Goal: Task Accomplishment & Management: Use online tool/utility

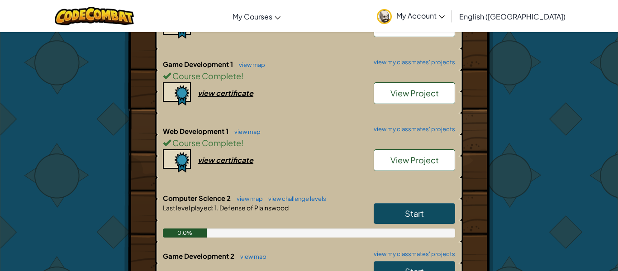
scroll to position [254, 0]
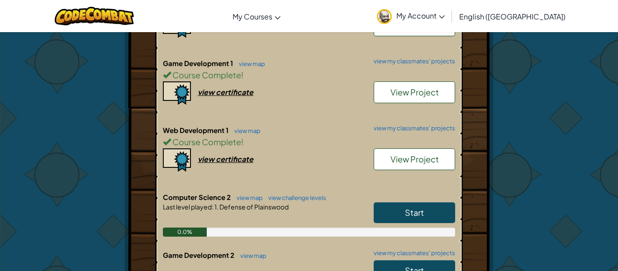
click at [445, 210] on link "Start" at bounding box center [414, 212] width 81 height 21
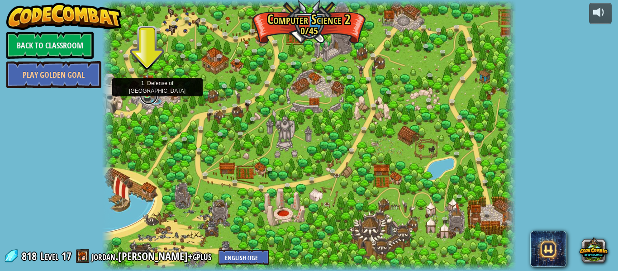
click at [147, 95] on link at bounding box center [149, 95] width 18 height 18
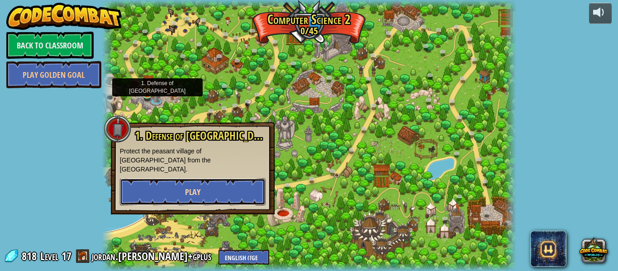
click at [182, 190] on button "Play" at bounding box center [193, 191] width 146 height 27
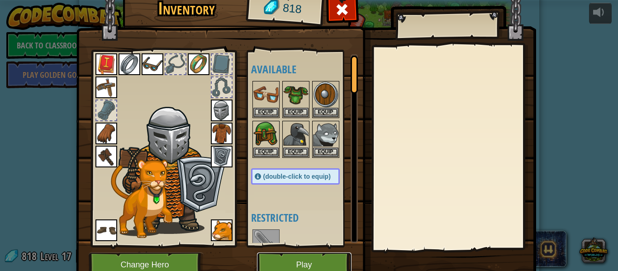
click at [271, 263] on button "Play" at bounding box center [304, 265] width 95 height 25
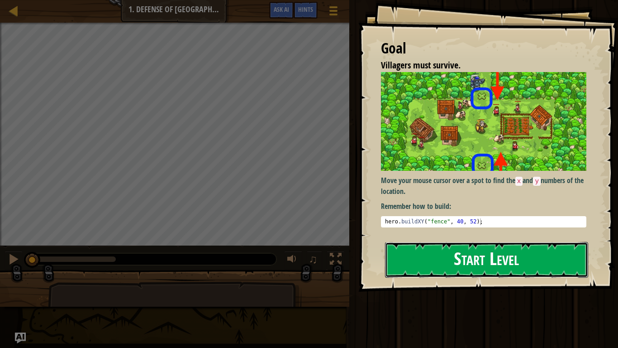
click at [503, 254] on button "Start Level" at bounding box center [486, 260] width 203 height 36
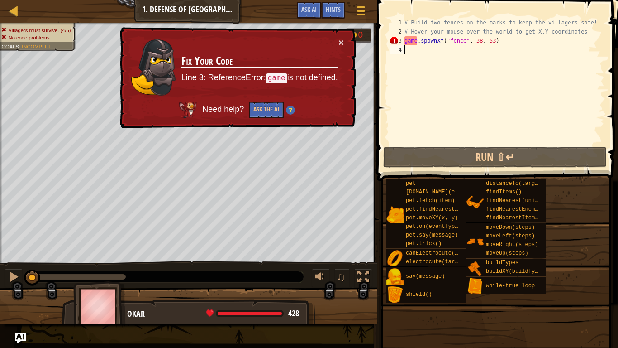
click at [417, 41] on div "# Build two fences on the marks to keep the villagers safe! # Hover your mouse …" at bounding box center [504, 90] width 202 height 145
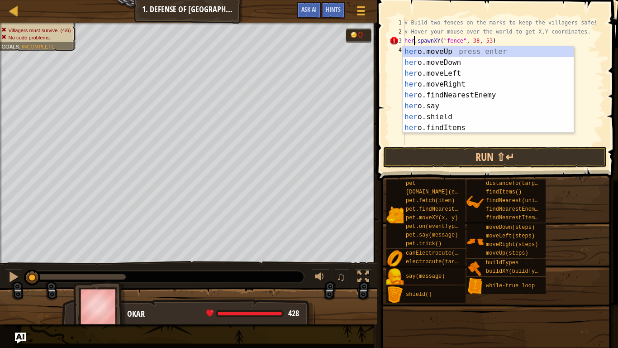
type textarea "hero.spawnXY("fence", 38, 53)"
click at [450, 140] on div "# Build two fences on the marks to keep the villagers safe! # Hover your mouse …" at bounding box center [504, 90] width 202 height 145
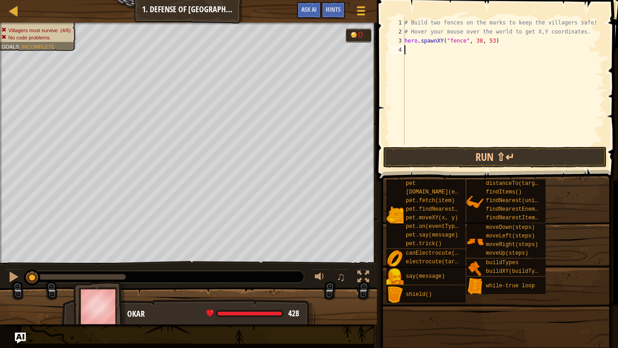
scroll to position [4, 0]
click at [436, 46] on div "# Build two fences on the marks to keep the villagers safe! # Hover your mouse …" at bounding box center [504, 90] width 202 height 145
click at [436, 43] on div "# Build two fences on the marks to keep the villagers safe! # Hover your mouse …" at bounding box center [504, 90] width 202 height 145
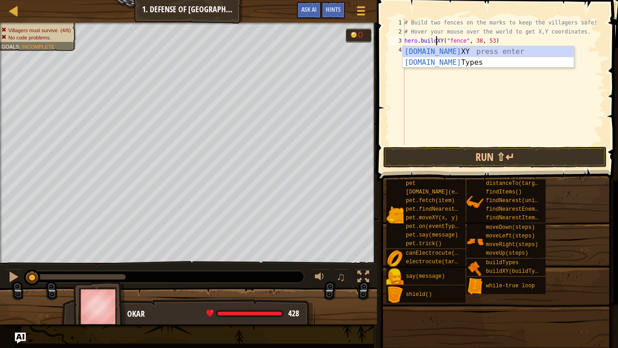
scroll to position [4, 5]
click at [465, 50] on div "[DOMAIN_NAME] XY press enter [DOMAIN_NAME] Types press enter" at bounding box center [488, 67] width 171 height 43
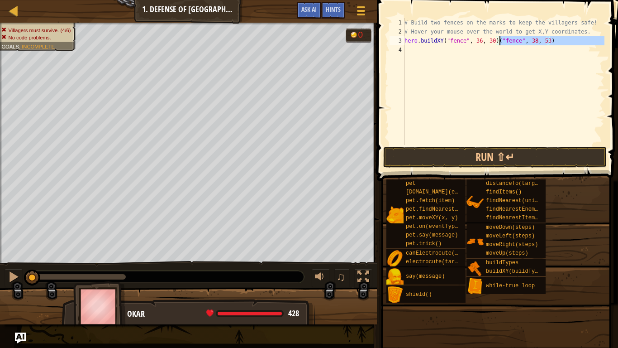
drag, startPoint x: 549, startPoint y: 46, endPoint x: 496, endPoint y: 42, distance: 53.1
click at [496, 42] on div "# Build two fences on the marks to keep the villagers safe! # Hover your mouse …" at bounding box center [504, 90] width 202 height 145
click at [481, 42] on div "# Build two fences on the marks to keep the villagers safe! # Hover your mouse …" at bounding box center [504, 90] width 202 height 145
click at [494, 44] on div "# Build two fences on the marks to keep the villagers safe! # Hover your mouse …" at bounding box center [504, 90] width 202 height 145
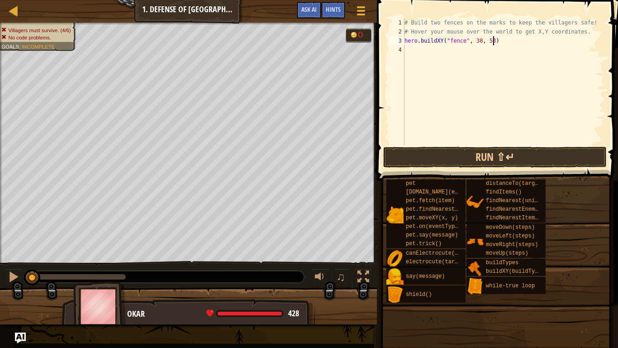
scroll to position [4, 13]
click at [501, 42] on div "# Build two fences on the marks to keep the villagers safe! # Hover your mouse …" at bounding box center [504, 90] width 202 height 145
type textarea "hero.buildXY("fence", 38, 53)"
click at [488, 160] on button "Run ⇧↵" at bounding box center [495, 157] width 224 height 21
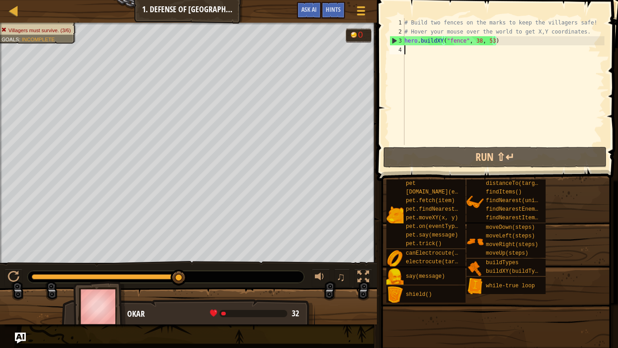
click at [422, 49] on div "# Build two fences on the marks to keep the villagers safe! # Hover your mouse …" at bounding box center [504, 90] width 202 height 145
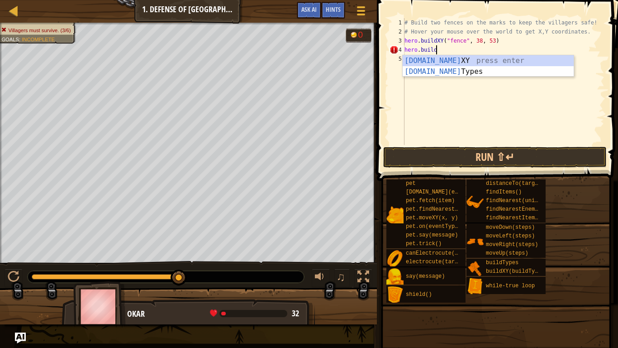
scroll to position [4, 4]
click at [449, 60] on div "[DOMAIN_NAME] XY press enter [DOMAIN_NAME] Types press enter" at bounding box center [488, 76] width 171 height 43
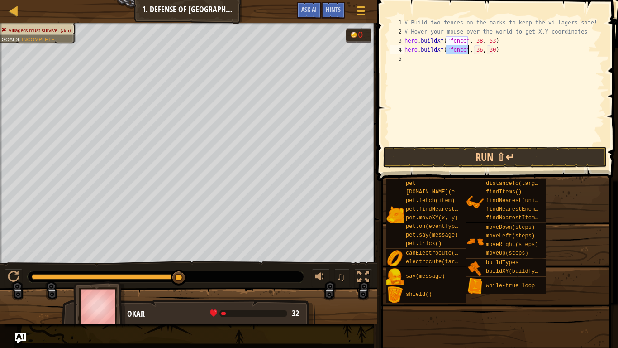
click at [483, 53] on div "# Build two fences on the marks to keep the villagers safe! # Hover your mouse …" at bounding box center [504, 90] width 202 height 145
click at [481, 53] on div "# Build two fences on the marks to keep the villagers safe! # Hover your mouse …" at bounding box center [504, 90] width 202 height 145
click at [494, 53] on div "# Build two fences on the marks to keep the villagers safe! # Hover your mouse …" at bounding box center [504, 90] width 202 height 145
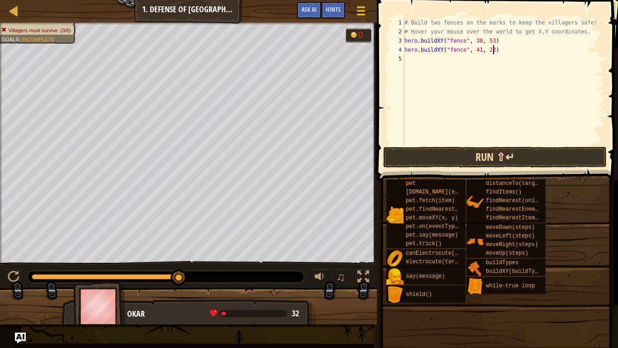
type textarea "hero.buildXY("fence", 41, 22)"
click at [581, 152] on button "Run ⇧↵" at bounding box center [495, 157] width 224 height 21
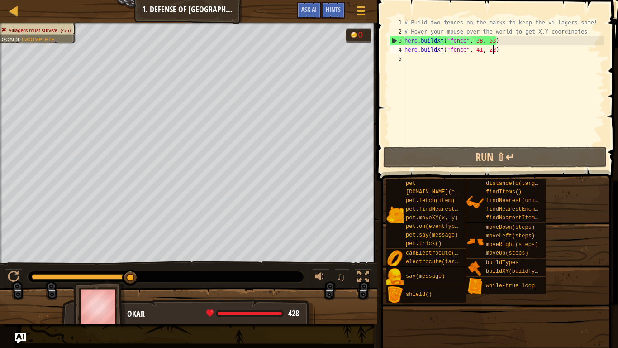
click at [421, 65] on div "# Build two fences on the marks to keep the villagers safe! # Hover your mouse …" at bounding box center [504, 90] width 202 height 145
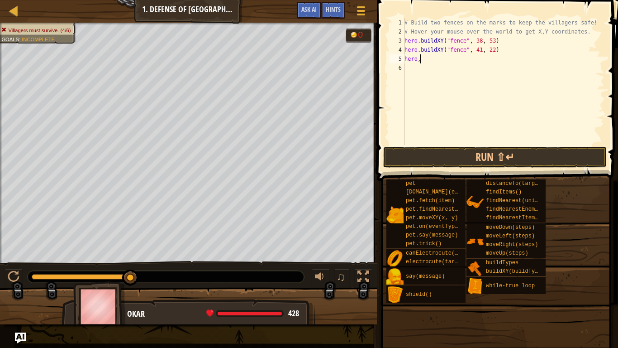
scroll to position [4, 2]
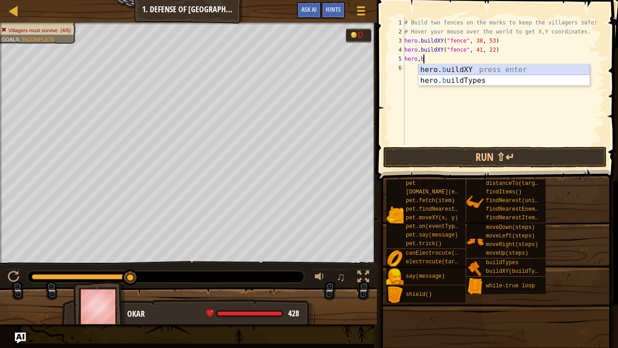
click at [446, 68] on div "hero. b uildXY press enter hero. b uildTypes press enter" at bounding box center [504, 85] width 171 height 43
type textarea "hero.buildXY("fence", 36, 30)"
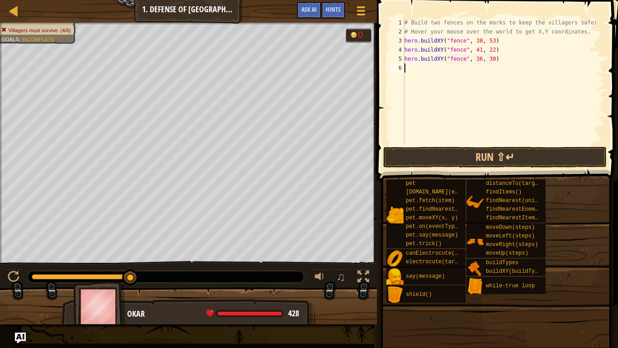
click at [481, 64] on div "# Build two fences on the marks to keep the villagers safe! # Hover your mouse …" at bounding box center [504, 90] width 202 height 145
click at [481, 62] on div "# Build two fences on the marks to keep the villagers safe! # Hover your mouse …" at bounding box center [504, 90] width 202 height 145
click at [495, 60] on div "# Build two fences on the marks to keep the villagers safe! # Hover your mouse …" at bounding box center [504, 90] width 202 height 145
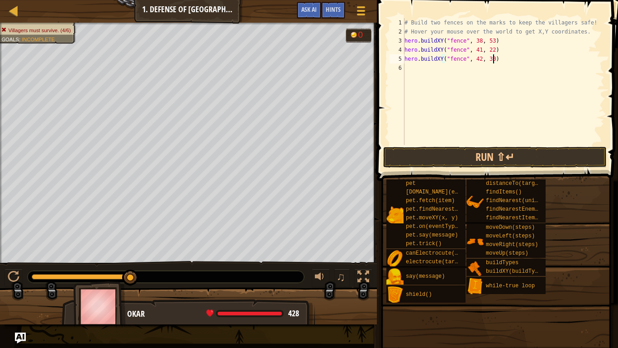
click at [493, 60] on div "# Build two fences on the marks to keep the villagers safe! # Hover your mouse …" at bounding box center [504, 90] width 202 height 145
click at [539, 151] on button "Run ⇧↵" at bounding box center [495, 157] width 224 height 21
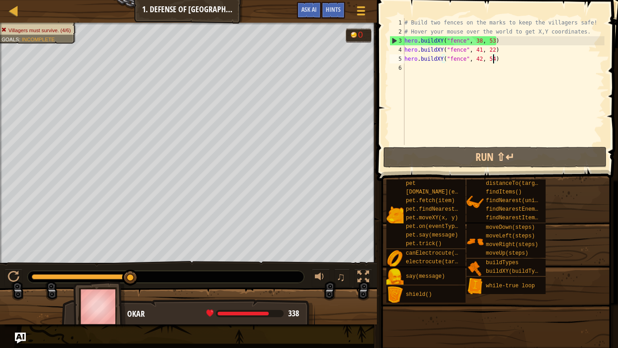
click at [481, 51] on div "# Build two fences on the marks to keep the villagers safe! # Hover your mouse …" at bounding box center [504, 90] width 202 height 145
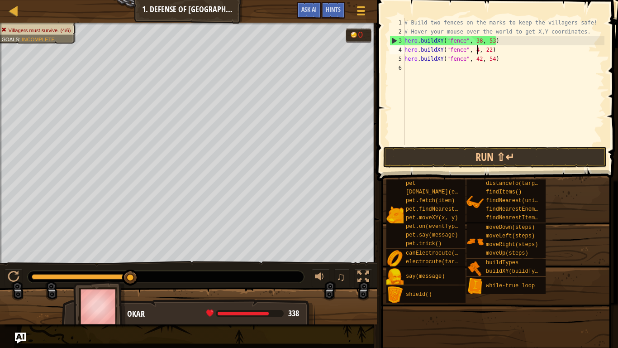
scroll to position [4, 11]
click at [479, 62] on div "# Build two fences on the marks to keep the villagers safe! # Hover your mouse …" at bounding box center [504, 90] width 202 height 145
click at [482, 60] on div "# Build two fences on the marks to keep the villagers safe! # Hover your mouse …" at bounding box center [504, 90] width 202 height 145
click at [494, 52] on div "# Build two fences on the marks to keep the villagers safe! # Hover your mouse …" at bounding box center [504, 90] width 202 height 145
type textarea "hero.buildXY("fence", 42, 54)"
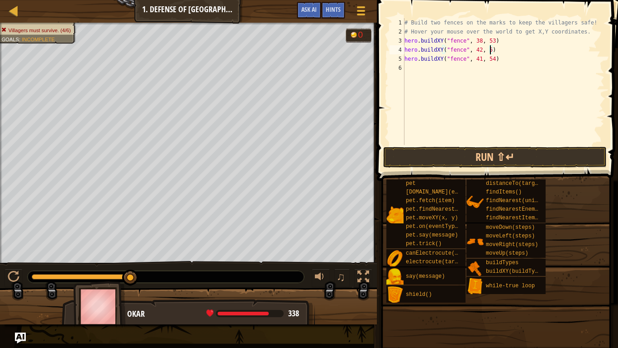
scroll to position [4, 13]
click at [496, 63] on div "# Build two fences on the marks to keep the villagers safe! # Hover your mouse …" at bounding box center [504, 90] width 202 height 145
click at [493, 59] on div "# Build two fences on the marks to keep the villagers safe! # Hover your mouse …" at bounding box center [504, 90] width 202 height 145
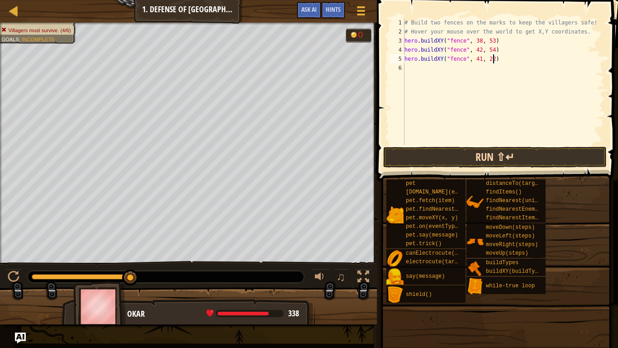
type textarea "hero.buildXY("fence", 41, 22)"
click at [535, 150] on button "Run ⇧↵" at bounding box center [495, 157] width 224 height 21
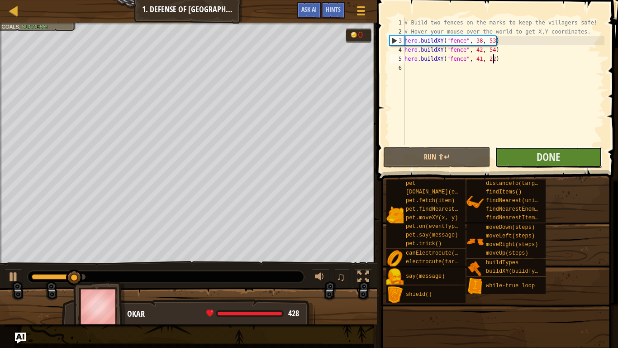
click at [536, 153] on button "Done" at bounding box center [548, 157] width 107 height 21
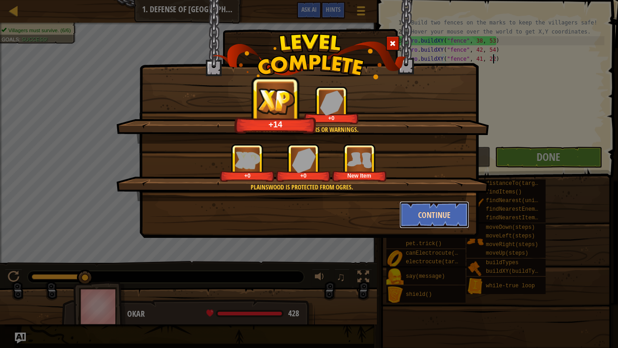
click at [434, 212] on button "Continue" at bounding box center [435, 214] width 70 height 27
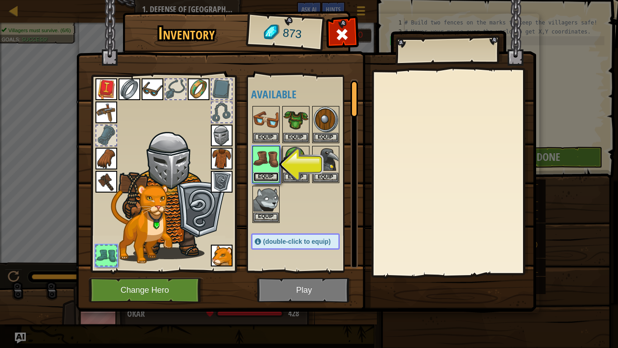
click at [272, 174] on button "Equip" at bounding box center [266, 177] width 25 height 10
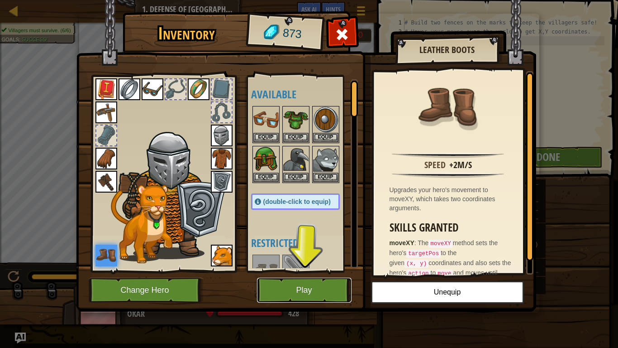
click at [340, 271] on button "Play" at bounding box center [304, 290] width 95 height 25
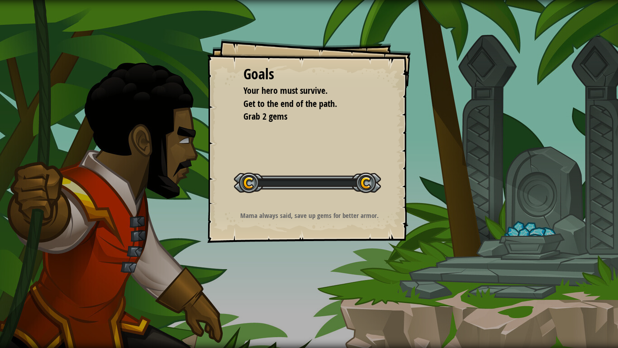
click at [326, 271] on div "Goals Your hero must survive. Get to the end of the path. Grab 2 gems Start Lev…" at bounding box center [309, 174] width 618 height 348
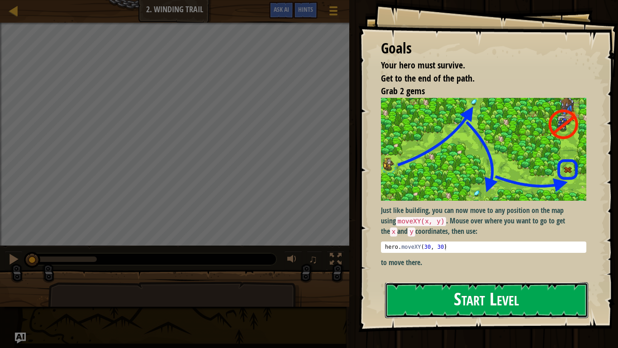
click at [445, 271] on button "Start Level" at bounding box center [486, 300] width 203 height 36
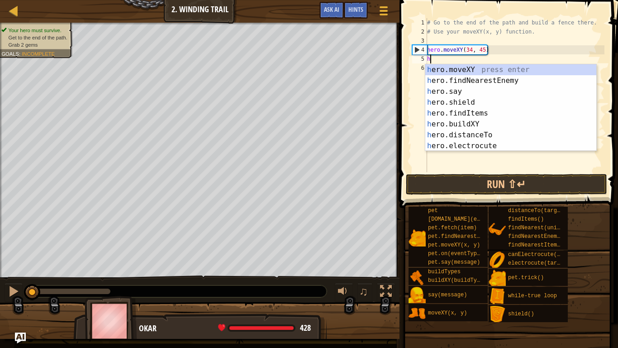
scroll to position [4, 0]
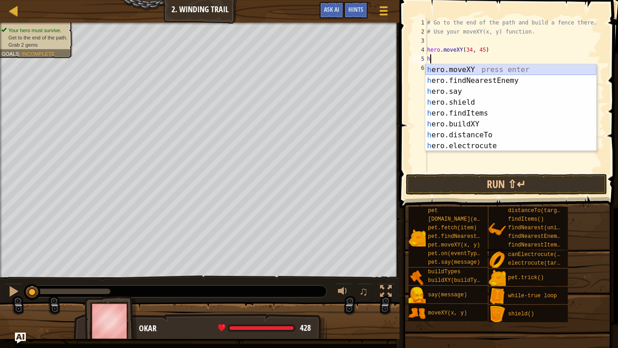
click at [482, 67] on div "h ero.moveXY press enter h ero.findNearestEnemy press enter h ero.say press ent…" at bounding box center [511, 118] width 171 height 109
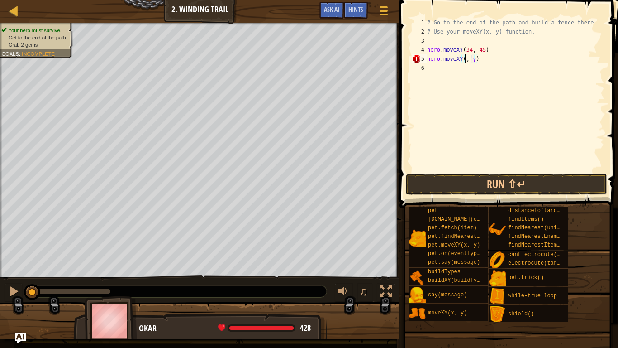
scroll to position [4, 7]
click at [481, 62] on div "# Go to the end of the path and build a fence there. # Use your moveXY(x, y) fu…" at bounding box center [515, 104] width 179 height 172
type textarea "hero.moveXY(36, 59)"
click at [461, 185] on button "Run ⇧↵" at bounding box center [506, 184] width 201 height 21
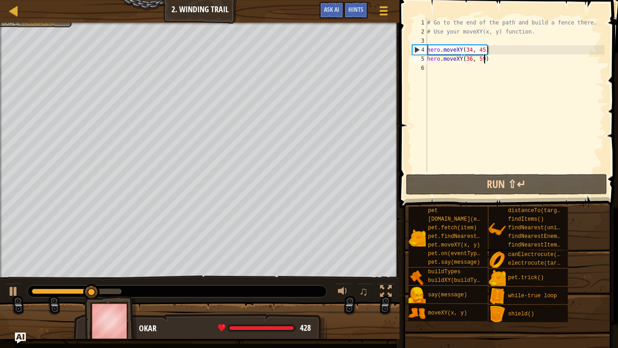
click at [454, 65] on div "# Go to the end of the path and build a fence there. # Use your moveXY(x, y) fu…" at bounding box center [515, 104] width 179 height 172
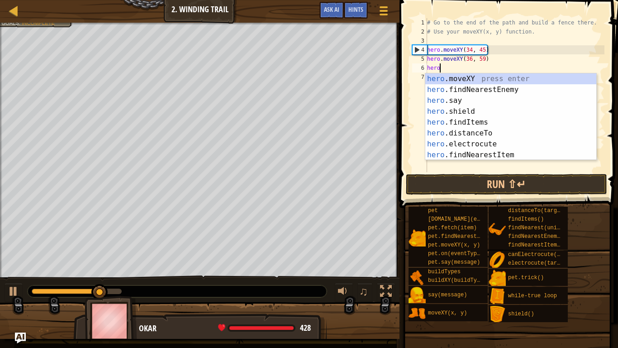
scroll to position [4, 1]
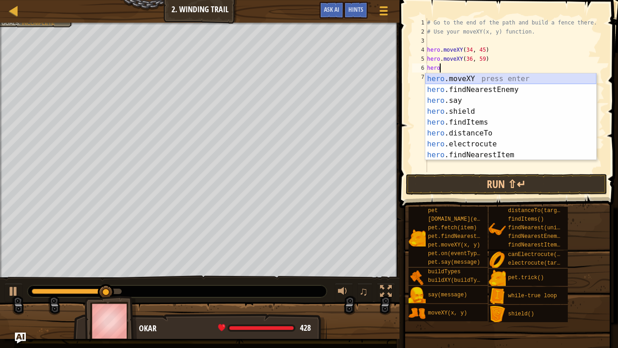
click at [477, 77] on div "hero .moveXY press enter hero .findNearestEnemy press enter hero .say press ent…" at bounding box center [511, 127] width 171 height 109
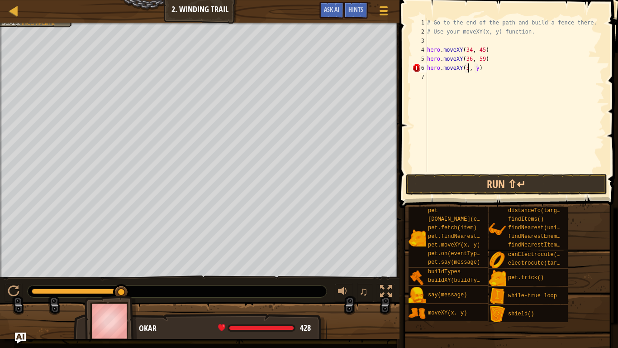
scroll to position [4, 7]
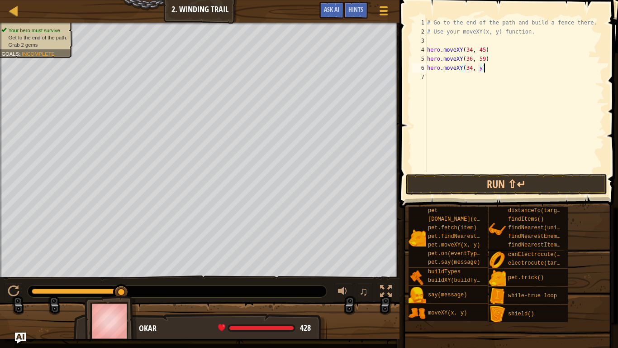
click at [484, 71] on div "# Go to the end of the path and build a fence there. # Use your moveXY(x, y) fu…" at bounding box center [515, 104] width 179 height 172
click at [481, 70] on div "# Go to the end of the path and build a fence there. # Use your moveXY(x, y) fu…" at bounding box center [515, 104] width 179 height 172
type textarea "hero.moveXY(34, 45)"
click at [548, 189] on button "Run ⇧↵" at bounding box center [506, 184] width 201 height 21
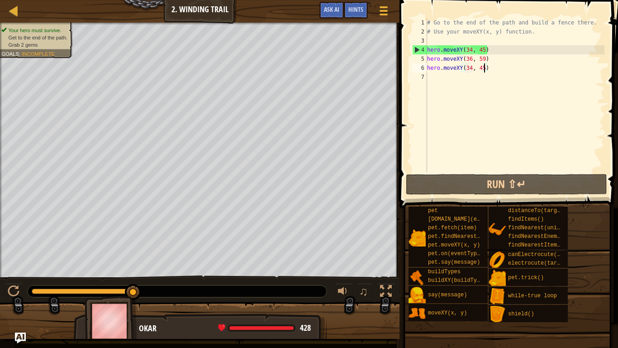
click at [468, 76] on div "# Go to the end of the path and build a fence there. # Use your moveXY(x, y) fu…" at bounding box center [515, 104] width 179 height 172
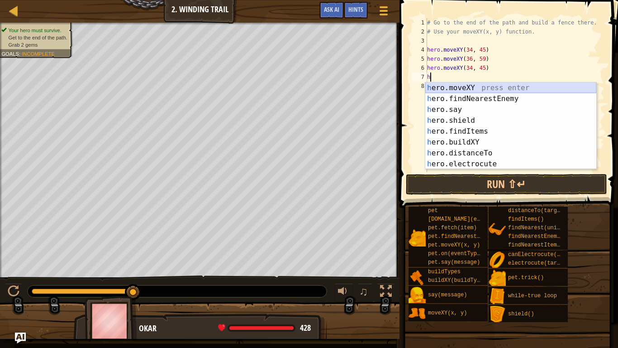
click at [480, 88] on div "h ero.moveXY press enter h ero.findNearestEnemy press enter h ero.say press ent…" at bounding box center [511, 136] width 171 height 109
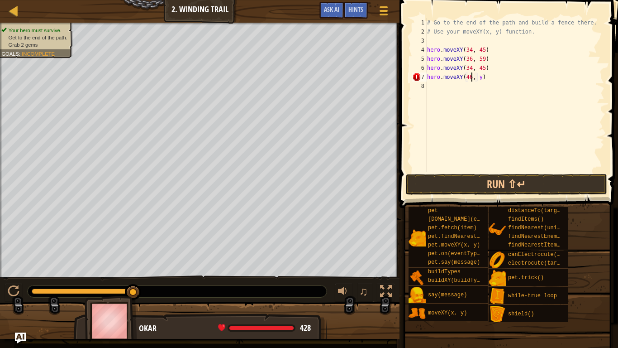
scroll to position [4, 7]
click at [482, 78] on div "# Go to the end of the path and build a fence there. # Use your moveXY(x, y) fu…" at bounding box center [515, 104] width 179 height 172
type textarea "hero.moveXY(46, 24)"
click at [470, 182] on button "Run ⇧↵" at bounding box center [506, 184] width 201 height 21
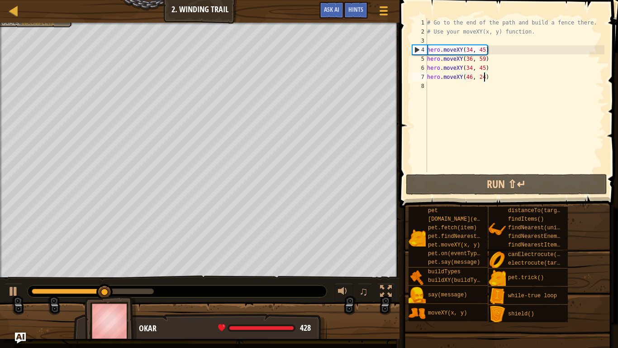
click at [453, 93] on div "# Go to the end of the path and build a fence there. # Use your moveXY(x, y) fu…" at bounding box center [515, 104] width 179 height 172
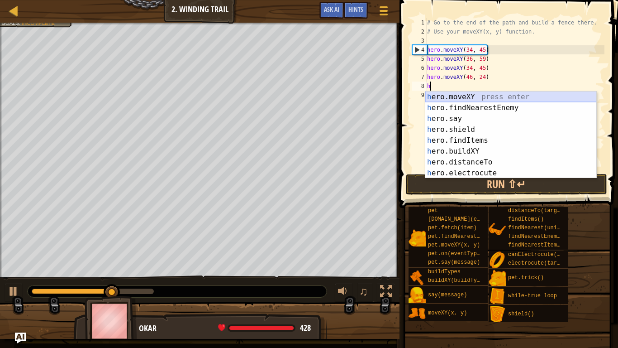
click at [466, 97] on div "h ero.moveXY press enter h ero.findNearestEnemy press enter h ero.say press ent…" at bounding box center [511, 145] width 171 height 109
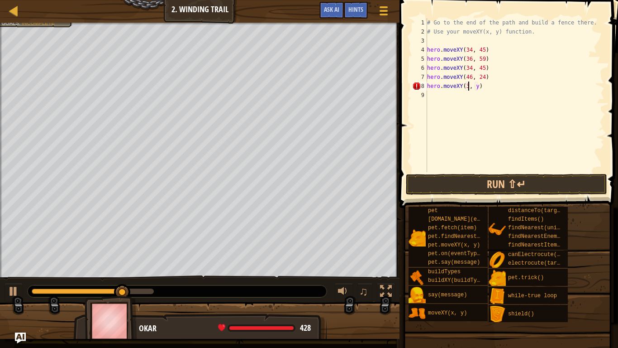
scroll to position [4, 7]
click at [483, 87] on div "# Go to the end of the path and build a fence there. # Use your moveXY(x, y) fu…" at bounding box center [515, 104] width 179 height 172
type textarea "hero.moveXY(37, 13)"
click at [435, 96] on div "# Go to the end of the path and build a fence there. # Use your moveXY(x, y) fu…" at bounding box center [515, 104] width 179 height 172
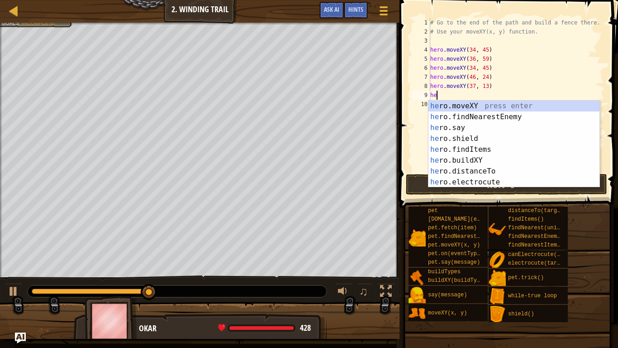
scroll to position [4, 1]
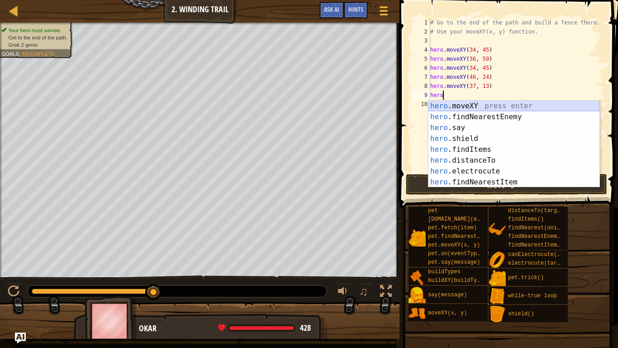
click at [449, 104] on div "hero .moveXY press enter hero .findNearestEnemy press enter hero .say press ent…" at bounding box center [514, 155] width 171 height 109
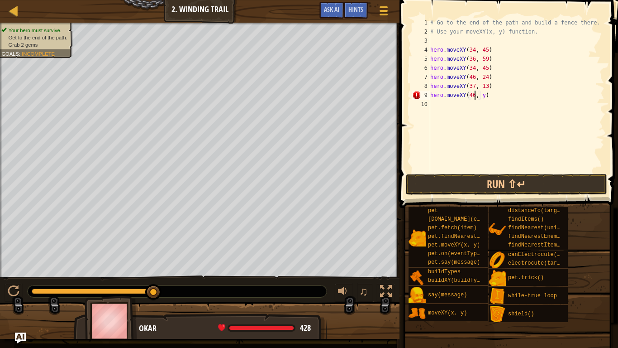
scroll to position [4, 7]
click at [487, 97] on div "# Go to the end of the path and build a fence there. # Use your moveXY(x, y) fu…" at bounding box center [517, 104] width 176 height 172
click at [486, 98] on div "# Go to the end of the path and build a fence there. # Use your moveXY(x, y) fu…" at bounding box center [517, 104] width 176 height 172
type textarea "hero.moveXY(46, 24)"
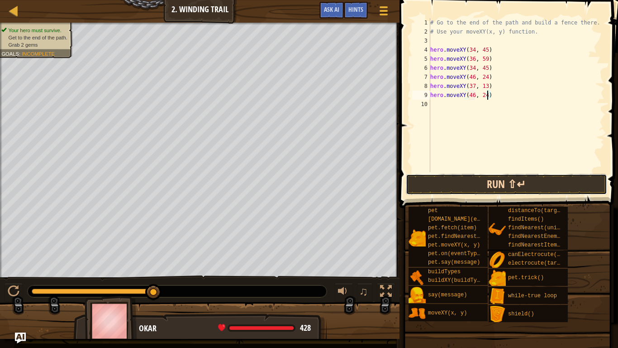
click at [604, 178] on button "Run ⇧↵" at bounding box center [506, 184] width 201 height 21
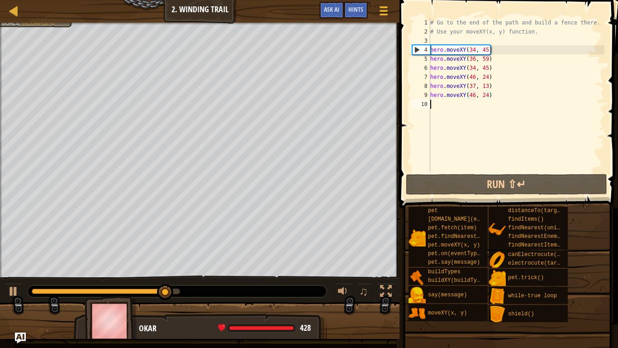
click at [445, 105] on div "# Go to the end of the path and build a fence there. # Use your moveXY(x, y) fu…" at bounding box center [517, 104] width 176 height 172
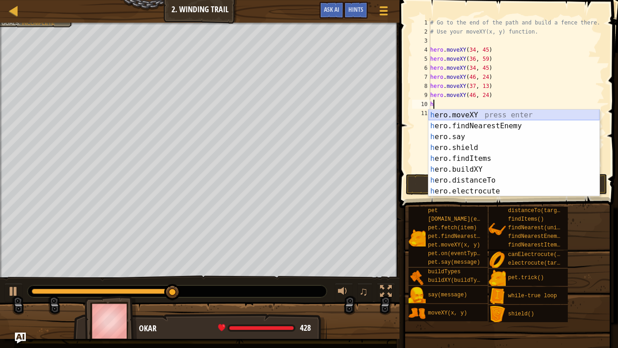
click at [460, 114] on div "h ero.moveXY press enter h ero.findNearestEnemy press enter h ero.say press ent…" at bounding box center [514, 164] width 171 height 109
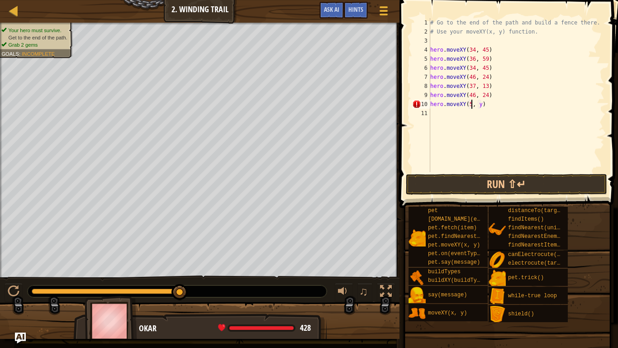
scroll to position [4, 7]
click at [485, 108] on div "# Go to the end of the path and build a fence there. # Use your moveXY(x, y) fu…" at bounding box center [517, 104] width 176 height 172
type textarea "hero.moveXY(56, 18)"
click at [507, 178] on button "Run ⇧↵" at bounding box center [506, 184] width 201 height 21
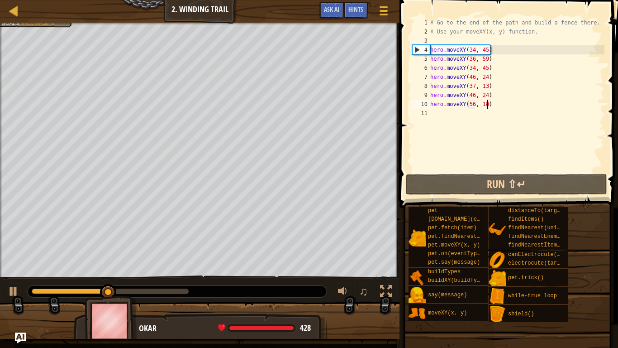
click at [437, 112] on div "# Go to the end of the path and build a fence there. # Use your moveXY(x, y) fu…" at bounding box center [517, 104] width 176 height 172
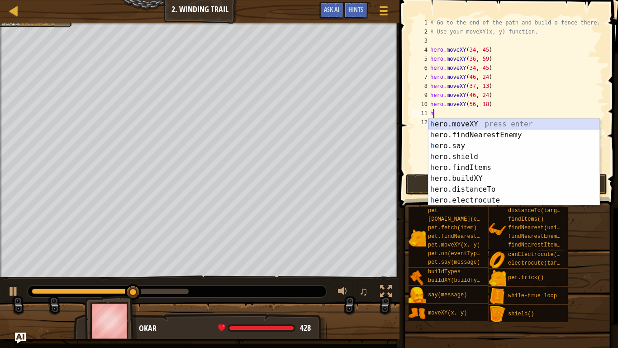
click at [446, 125] on div "h ero.moveXY press enter h ero.findNearestEnemy press enter h ero.say press ent…" at bounding box center [514, 173] width 171 height 109
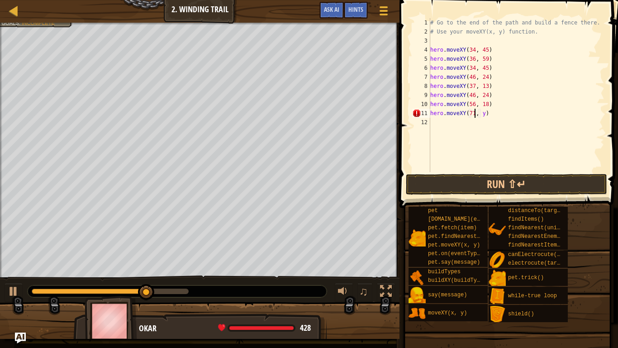
scroll to position [4, 7]
click at [484, 116] on div "# Go to the end of the path and build a fence there. # Use your moveXY(x, y) fu…" at bounding box center [517, 104] width 176 height 172
type textarea "hero.moveXY(71, 19)"
click at [498, 184] on button "Run ⇧↵" at bounding box center [506, 184] width 201 height 21
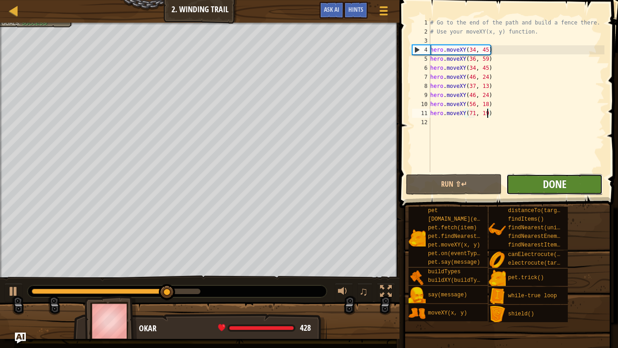
click at [557, 185] on span "Done" at bounding box center [555, 184] width 24 height 14
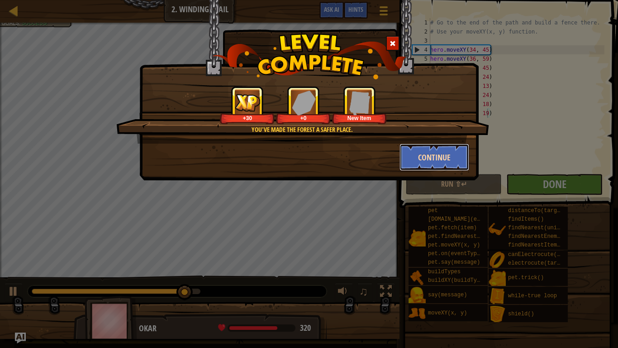
click at [420, 156] on button "Continue" at bounding box center [435, 157] width 70 height 27
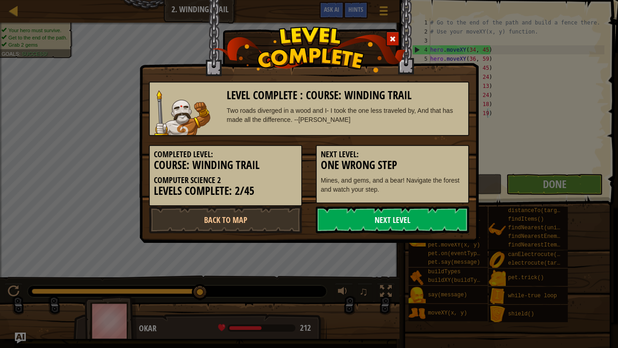
click at [424, 224] on link "Next Level" at bounding box center [392, 219] width 153 height 27
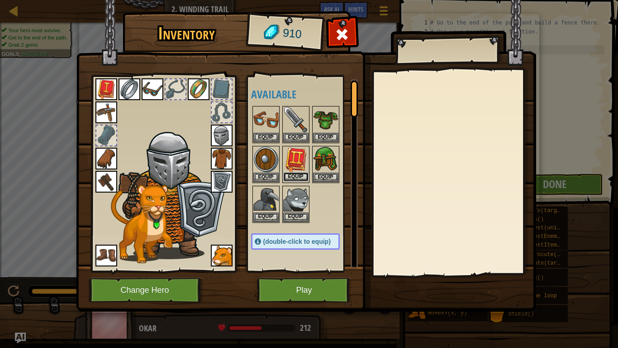
click at [296, 179] on button "Equip" at bounding box center [295, 177] width 25 height 10
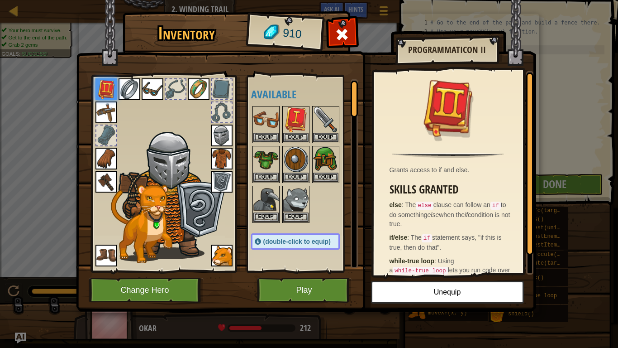
click at [355, 143] on div at bounding box center [354, 173] width 7 height 189
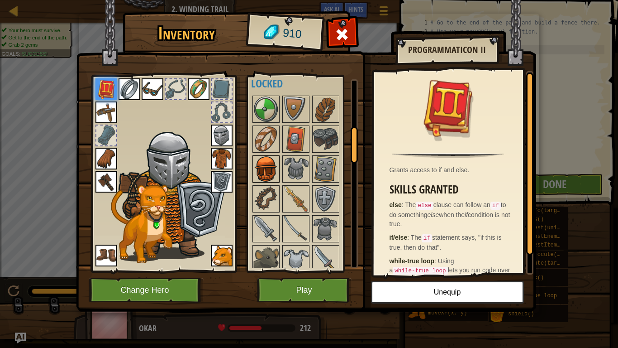
click at [267, 174] on img at bounding box center [266, 168] width 25 height 25
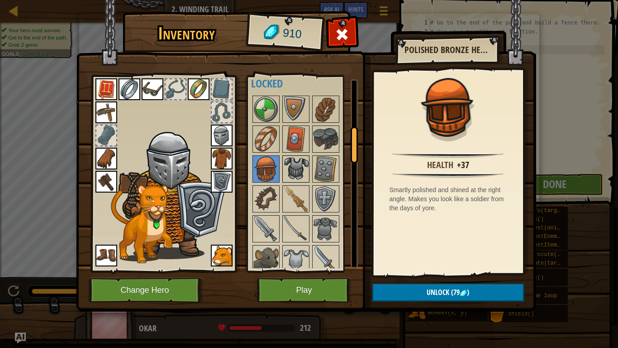
click at [302, 170] on img at bounding box center [295, 168] width 25 height 25
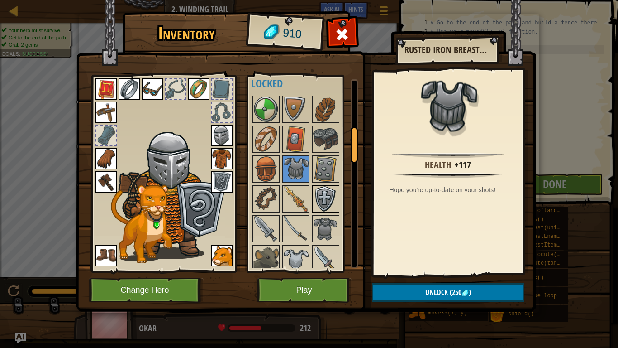
click at [324, 206] on img at bounding box center [325, 198] width 25 height 25
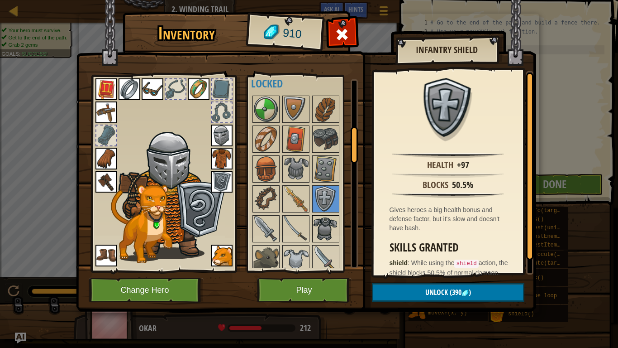
click at [331, 227] on img at bounding box center [325, 228] width 25 height 25
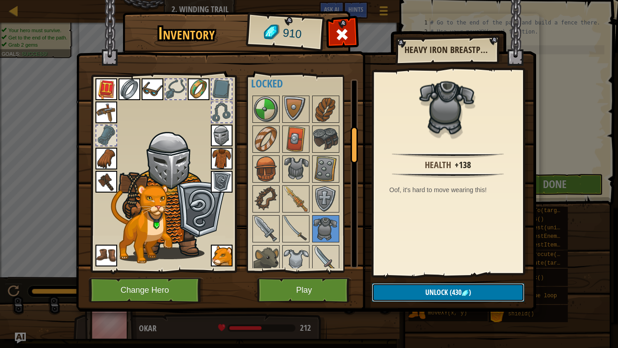
click at [437, 271] on span "Unlock" at bounding box center [437, 292] width 23 height 10
click at [430, 271] on button "Confirm" at bounding box center [448, 292] width 153 height 19
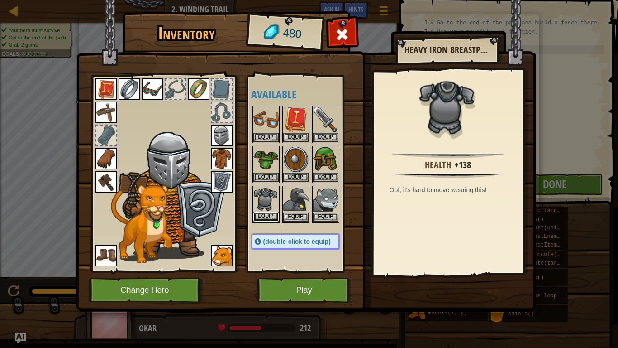
click at [268, 214] on button "Equip" at bounding box center [266, 217] width 25 height 10
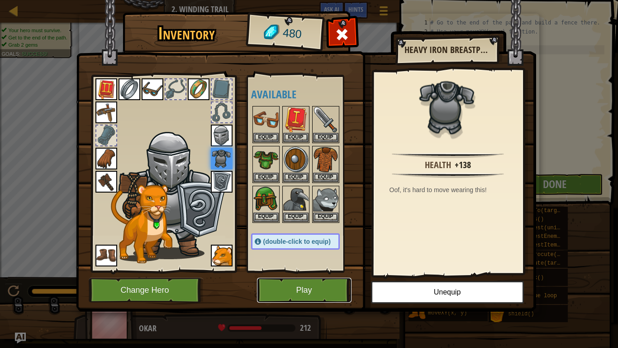
click at [331, 271] on button "Play" at bounding box center [304, 290] width 95 height 25
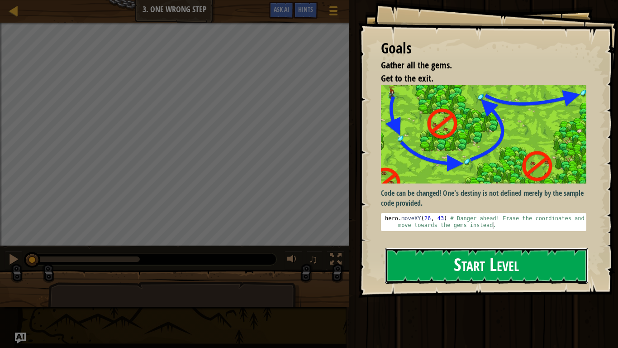
click at [444, 261] on button "Start Level" at bounding box center [486, 266] width 203 height 36
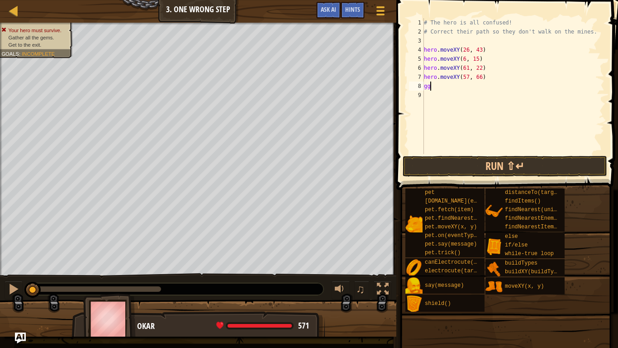
scroll to position [4, 0]
type textarea "g"
click at [483, 80] on div "# The hero is all confused! # Correct their path so they don't walk on the mine…" at bounding box center [513, 95] width 182 height 154
click at [480, 78] on div "# The hero is all confused! # Correct their path so they don't walk on the mine…" at bounding box center [513, 95] width 182 height 154
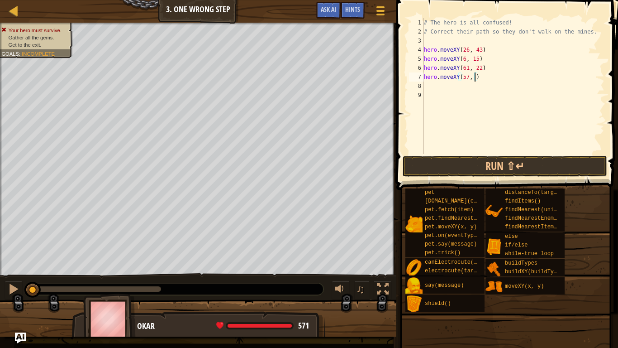
click at [467, 77] on div "# The hero is all confused! # Correct their path so they don't walk on the mine…" at bounding box center [513, 95] width 182 height 154
click at [469, 79] on div "# The hero is all confused! # Correct their path so they don't walk on the mine…" at bounding box center [513, 95] width 182 height 154
click at [481, 70] on div "# The hero is all confused! # Correct their path so they don't walk on the mine…" at bounding box center [513, 95] width 182 height 154
click at [468, 69] on div "# The hero is all confused! # Correct their path so they don't walk on the mine…" at bounding box center [513, 95] width 182 height 154
click at [479, 60] on div "# The hero is all confused! # Correct their path so they don't walk on the mine…" at bounding box center [513, 95] width 182 height 154
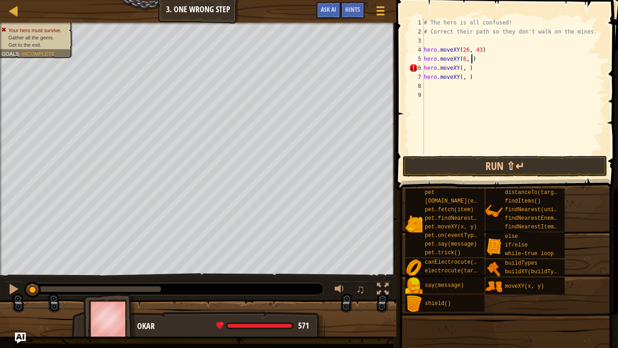
click at [465, 60] on div "# The hero is all confused! # Correct their path so they don't walk on the mine…" at bounding box center [513, 95] width 182 height 154
click at [483, 50] on div "# The hero is all confused! # Correct their path so they don't walk on the mine…" at bounding box center [513, 95] width 182 height 154
click at [481, 50] on div "# The hero is all confused! # Correct their path so they don't walk on the mine…" at bounding box center [513, 95] width 182 height 154
click at [469, 52] on div "# The hero is all confused! # Correct their path so they don't walk on the mine…" at bounding box center [513, 95] width 182 height 154
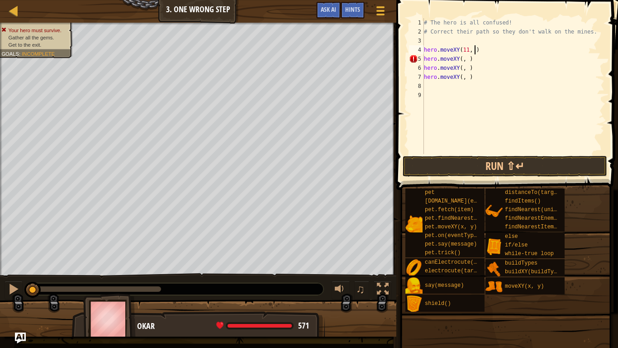
click at [474, 53] on div "# The hero is all confused! # Correct their path so they don't walk on the mine…" at bounding box center [513, 95] width 182 height 154
click at [463, 58] on div "# The hero is all confused! # Correct their path so they don't walk on the mine…" at bounding box center [513, 95] width 182 height 154
click at [475, 58] on div "# The hero is all confused! # Correct their path so they don't walk on the mine…" at bounding box center [513, 95] width 182 height 154
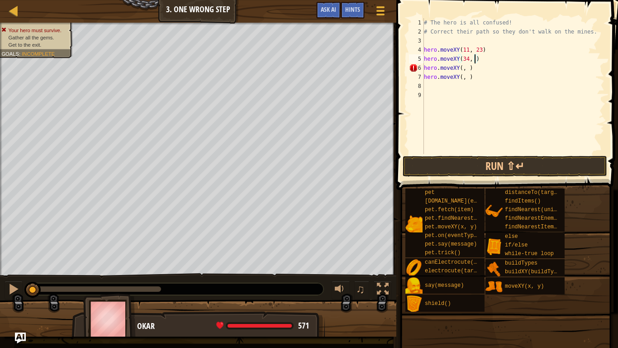
scroll to position [4, 8]
click at [462, 71] on div "# The hero is all confused! # Correct their path so they don't walk on the mine…" at bounding box center [513, 95] width 182 height 154
click at [476, 68] on div "# The hero is all confused! # Correct their path so they don't walk on the mine…" at bounding box center [513, 95] width 182 height 154
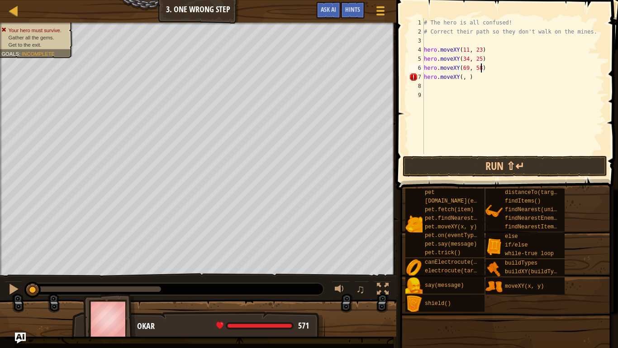
click at [467, 79] on div "# The hero is all confused! # Correct their path so they don't walk on the mine…" at bounding box center [513, 95] width 182 height 154
click at [464, 76] on div "# The hero is all confused! # Correct their path so they don't walk on the mine…" at bounding box center [513, 95] width 182 height 154
click at [472, 78] on div "# The hero is all confused! # Correct their path so they don't walk on the mine…" at bounding box center [513, 95] width 182 height 154
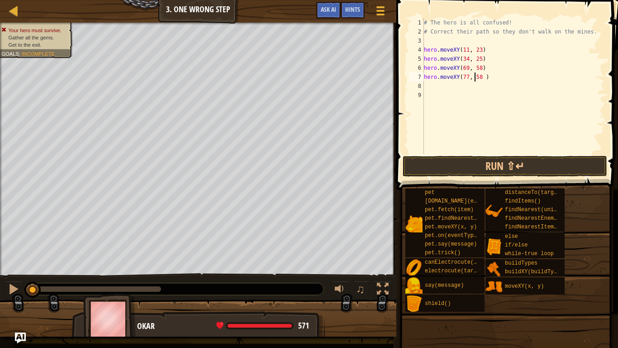
click at [485, 77] on div "# The hero is all confused! # Correct their path so they don't walk on the mine…" at bounding box center [513, 95] width 182 height 154
type textarea "hero.moveXY(77, 58)"
click at [431, 84] on div "# The hero is all confused! # Correct their path so they don't walk on the mine…" at bounding box center [513, 95] width 182 height 154
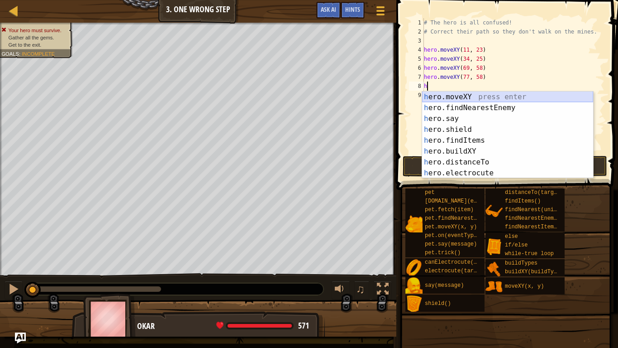
click at [468, 96] on div "h ero.moveXY press enter h ero.findNearestEnemy press enter h ero.say press ent…" at bounding box center [507, 145] width 171 height 109
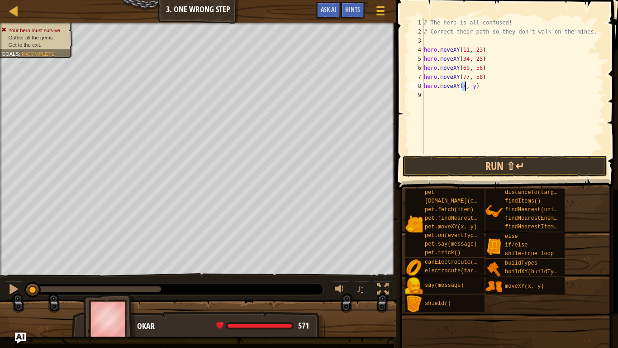
scroll to position [4, 6]
click at [472, 87] on div "# The hero is all confused! # Correct their path so they don't walk on the mine…" at bounding box center [513, 95] width 182 height 154
click at [460, 87] on div "# The hero is all confused! # Correct their path so they don't walk on the mine…" at bounding box center [513, 95] width 182 height 154
click at [462, 87] on div "# The hero is all confused! # Correct their path so they don't walk on the mine…" at bounding box center [513, 95] width 182 height 154
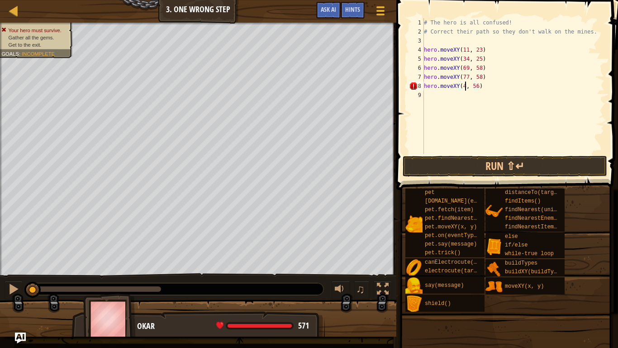
scroll to position [4, 7]
click at [512, 164] on button "Run ⇧↵" at bounding box center [505, 166] width 205 height 21
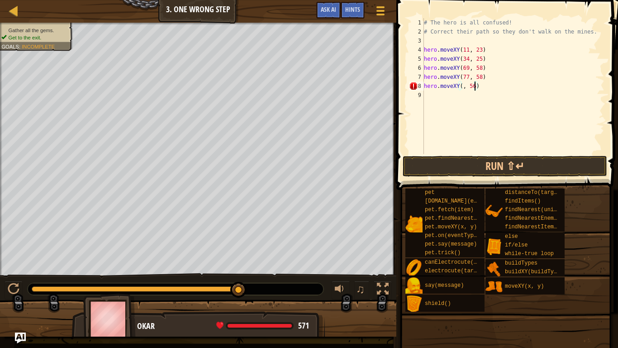
click at [474, 88] on div "# The hero is all confused! # Correct their path so they don't walk on the mine…" at bounding box center [513, 95] width 182 height 154
click at [463, 88] on div "# The hero is all confused! # Correct their path so they don't walk on the mine…" at bounding box center [513, 95] width 182 height 154
click at [473, 85] on div "# The hero is all confused! # Correct their path so they don't walk on the mine…" at bounding box center [513, 95] width 182 height 154
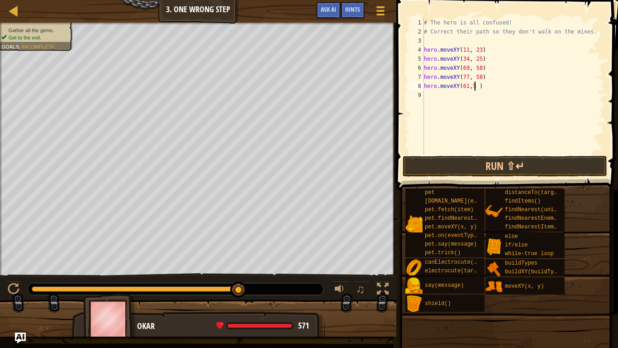
type textarea "hero.moveXY(61,58 )"
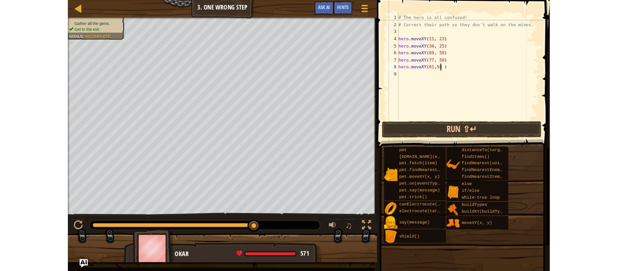
scroll to position [4, 8]
